Goal: Task Accomplishment & Management: Complete application form

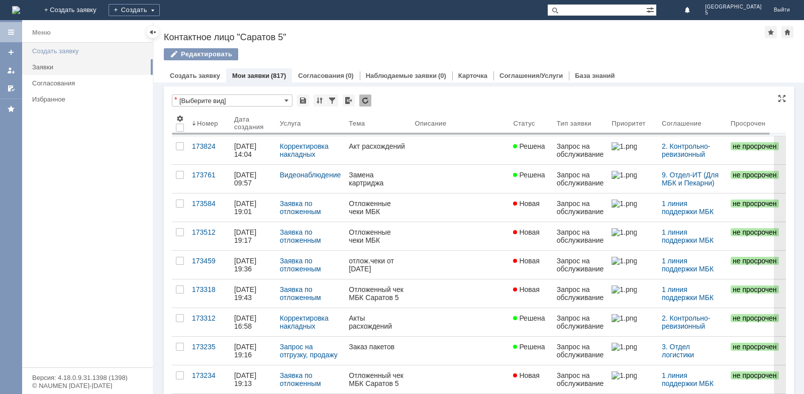
click at [67, 47] on div "Создать заявку" at bounding box center [89, 51] width 115 height 8
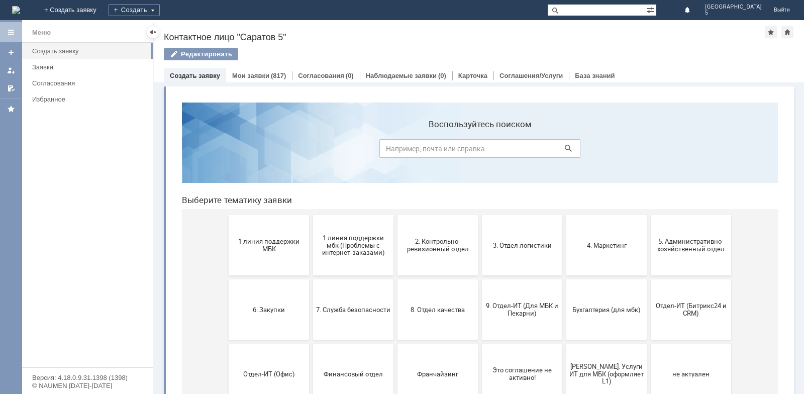
click at [286, 223] on button "1 линия поддержки МБК" at bounding box center [269, 245] width 80 height 60
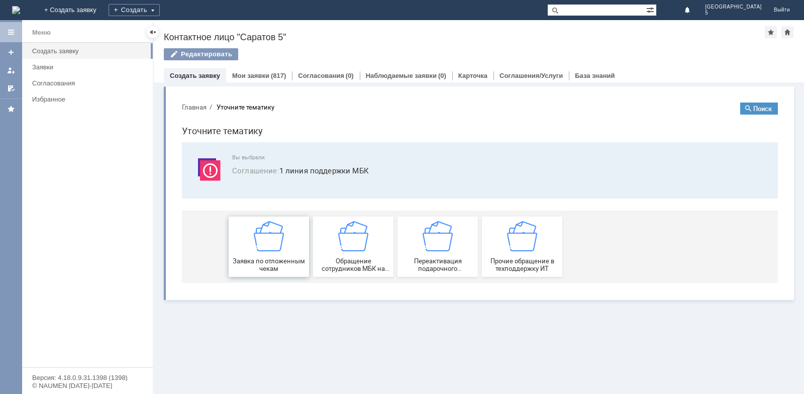
click at [278, 240] on img at bounding box center [269, 236] width 30 height 30
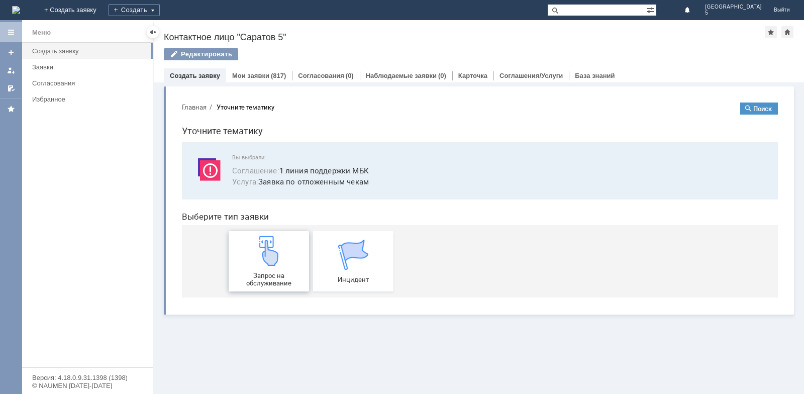
click at [278, 249] on img at bounding box center [269, 251] width 30 height 30
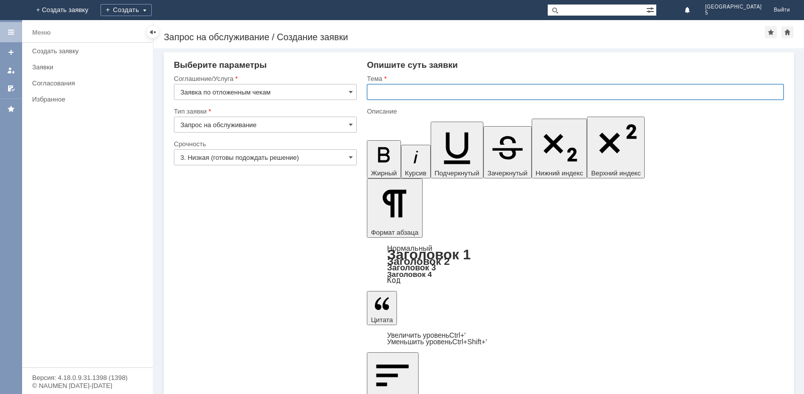
click at [379, 86] on input "text" at bounding box center [575, 92] width 417 height 16
type input "Отложенные чеки МБК Саратов 5"
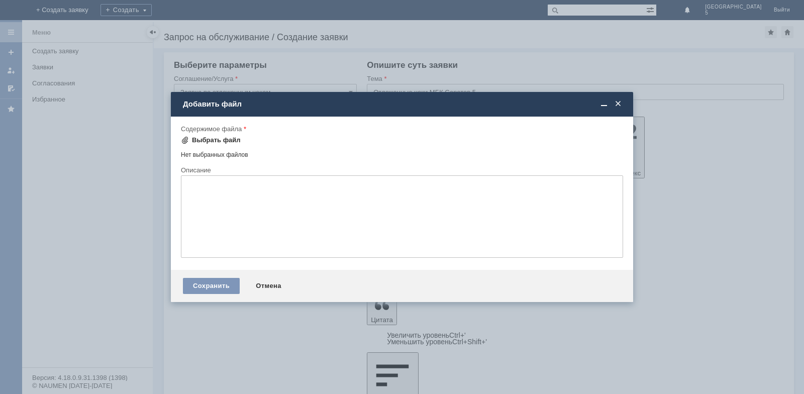
click at [206, 141] on div "Выбрать файл" at bounding box center [216, 140] width 49 height 8
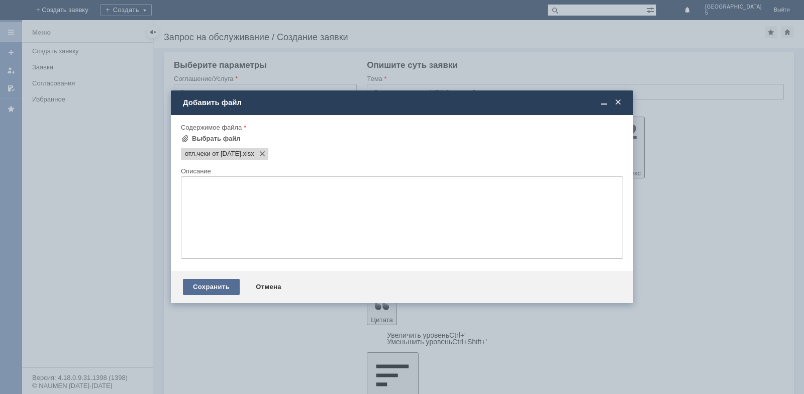
click at [215, 287] on div "Сохранить" at bounding box center [211, 287] width 57 height 16
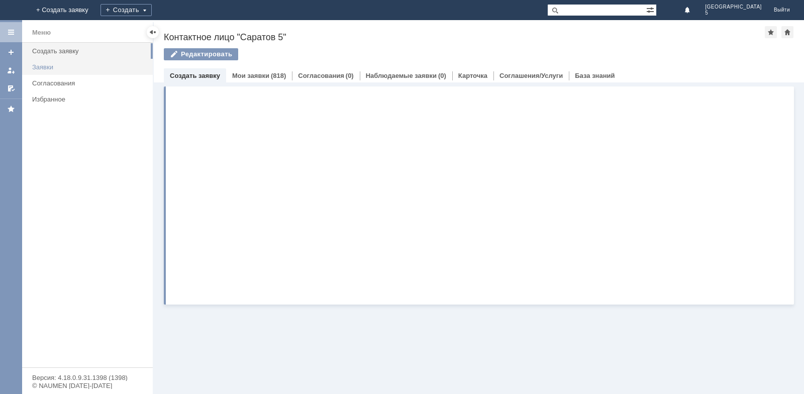
click at [54, 64] on div "Заявки" at bounding box center [89, 67] width 115 height 8
